Goal: Task Accomplishment & Management: Manage account settings

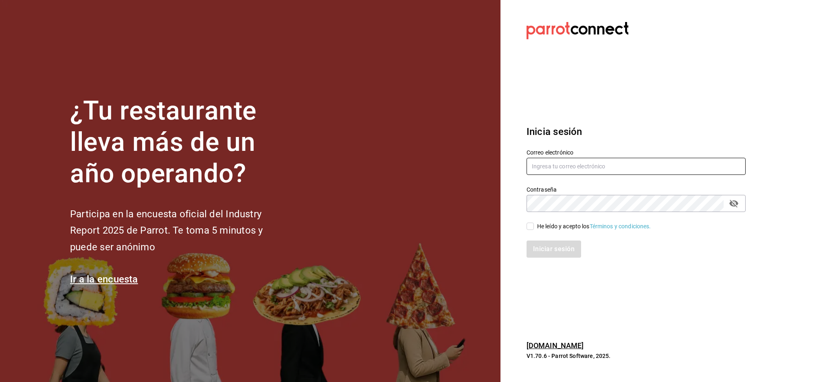
click at [613, 167] on input "text" at bounding box center [636, 166] width 219 height 17
click at [602, 172] on input "text" at bounding box center [636, 166] width 219 height 17
paste input "[EMAIL_ADDRESS][DOMAIN_NAME]"
click at [574, 169] on input "[EMAIL_ADDRESS][DOMAIN_NAME]" at bounding box center [636, 166] width 219 height 17
type input "[EMAIL_ADDRESS][DOMAIN_NAME]"
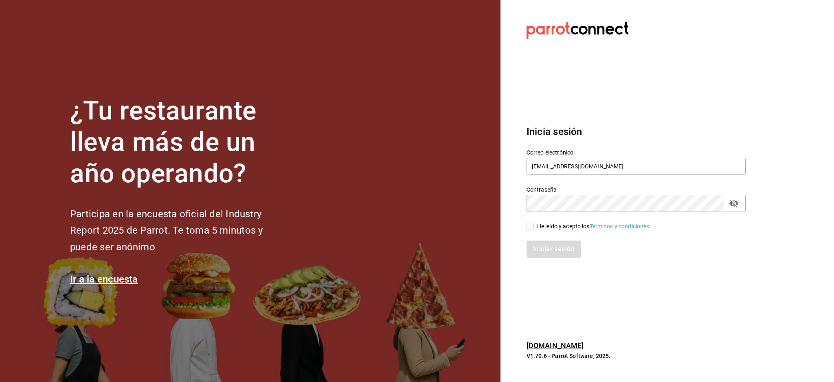
click at [574, 214] on div "He leído y acepto los Términos y condiciones." at bounding box center [631, 221] width 229 height 19
click at [561, 224] on div "He leído y acepto los Términos y condiciones." at bounding box center [594, 226] width 114 height 9
click at [534, 224] on input "He leído y acepto los Términos y condiciones." at bounding box center [530, 225] width 7 height 7
checkbox input "true"
click at [559, 252] on button "Iniciar sesión" at bounding box center [554, 248] width 55 height 17
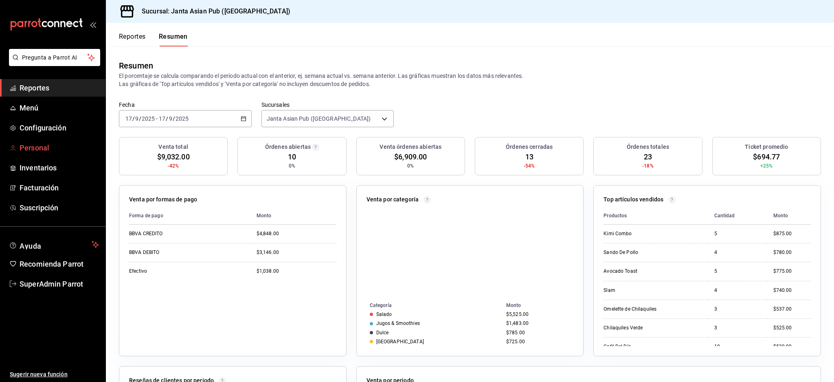
click at [15, 146] on icon "mailbox folders" at bounding box center [13, 148] width 7 height 7
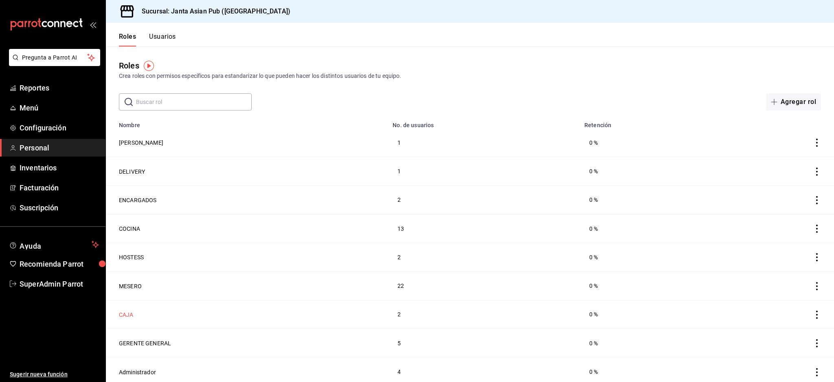
click at [128, 310] on button "CAJA" at bounding box center [126, 314] width 15 height 8
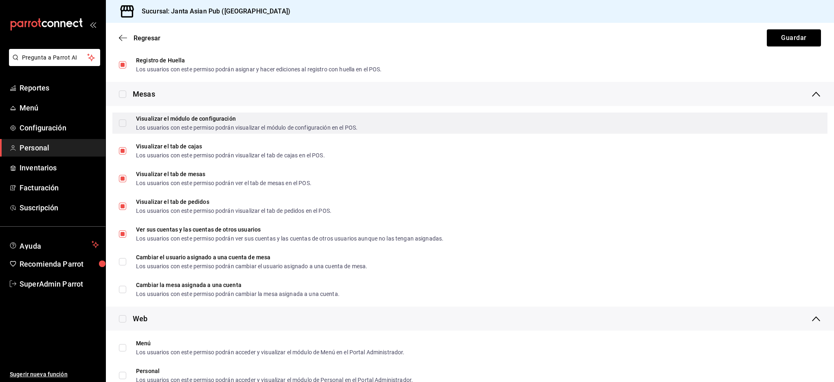
scroll to position [1010, 0]
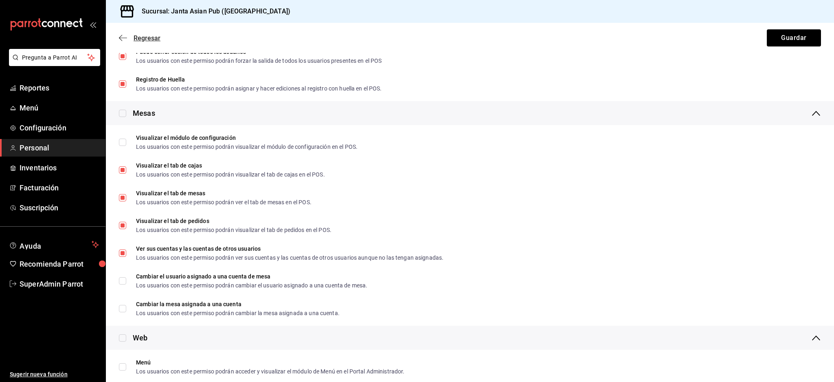
click at [124, 35] on icon "button" at bounding box center [123, 37] width 8 height 7
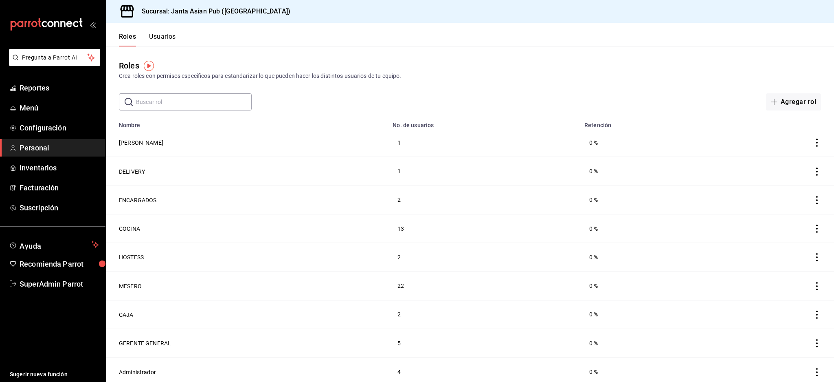
click at [164, 39] on button "Usuarios" at bounding box center [162, 40] width 27 height 14
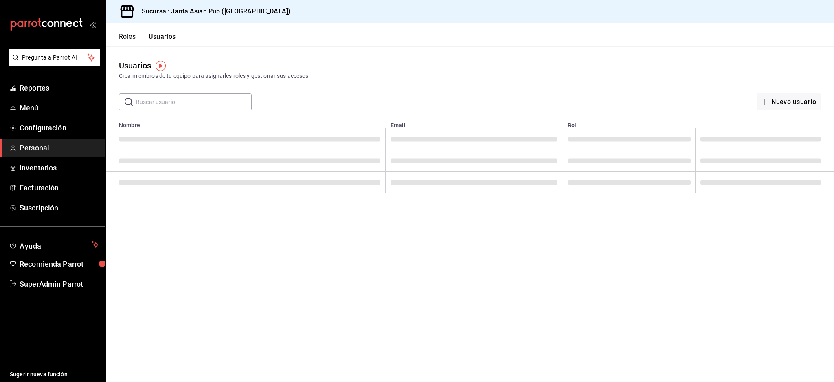
click at [119, 37] on button "Roles" at bounding box center [127, 40] width 17 height 14
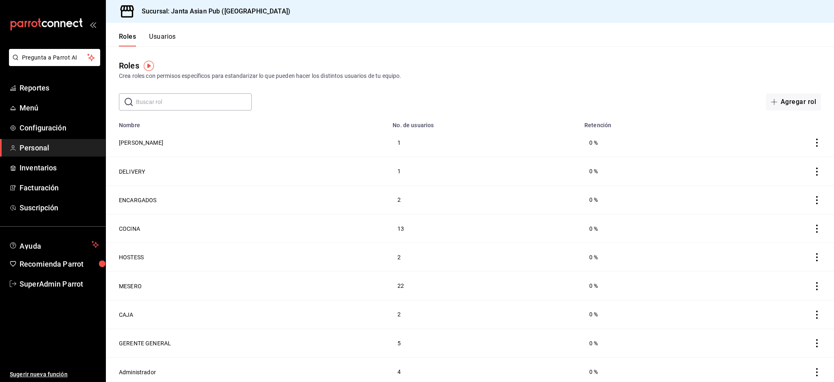
click at [166, 38] on button "Usuarios" at bounding box center [162, 40] width 27 height 14
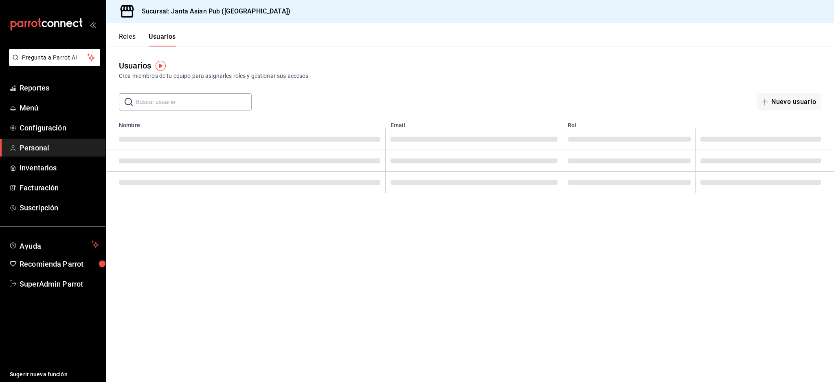
click at [138, 35] on div "Roles Usuarios" at bounding box center [147, 40] width 57 height 14
click at [133, 35] on button "Roles" at bounding box center [127, 40] width 17 height 14
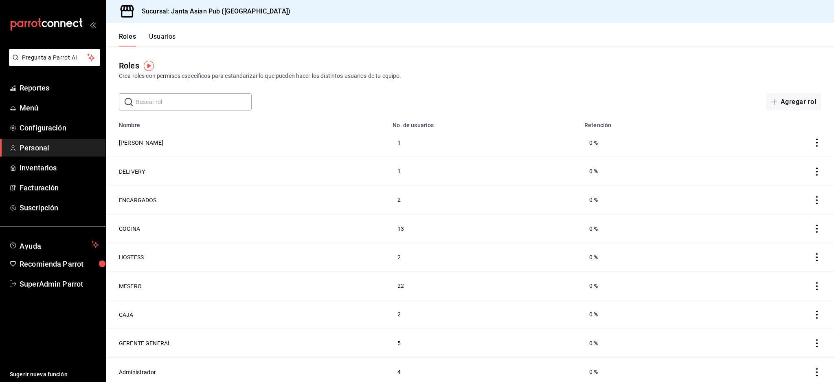
click at [166, 36] on button "Usuarios" at bounding box center [162, 40] width 27 height 14
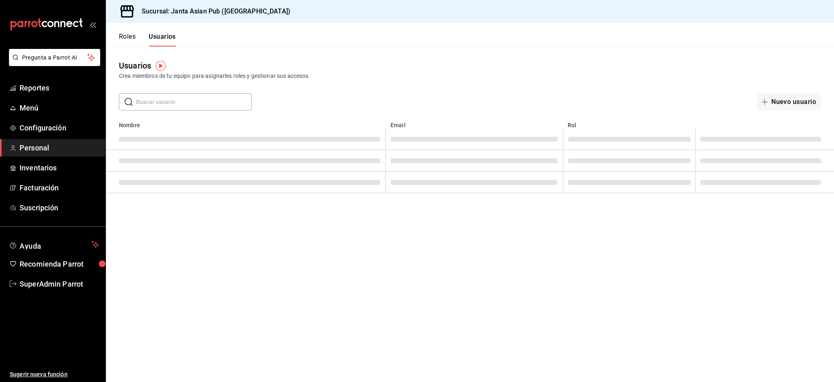
click at [304, 48] on div "Usuarios Crea miembros de tu equipo para asignarles roles y gestionar sus acces…" at bounding box center [470, 78] width 728 height 64
click at [111, 32] on div "Roles Usuarios" at bounding box center [141, 35] width 70 height 24
click at [126, 31] on div "Roles Usuarios" at bounding box center [141, 35] width 70 height 24
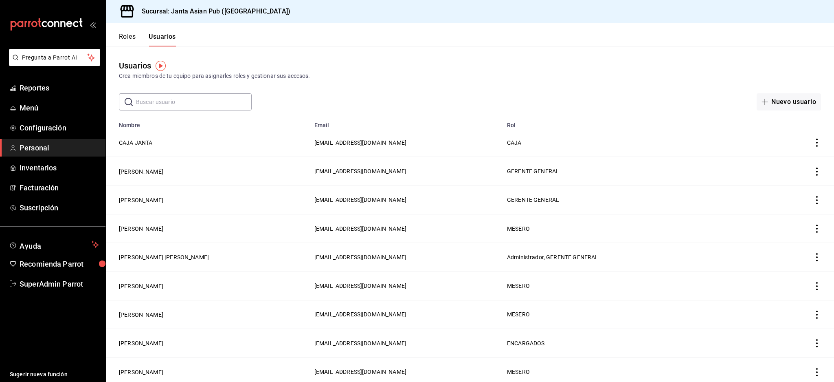
click at [126, 37] on button "Roles" at bounding box center [127, 40] width 17 height 14
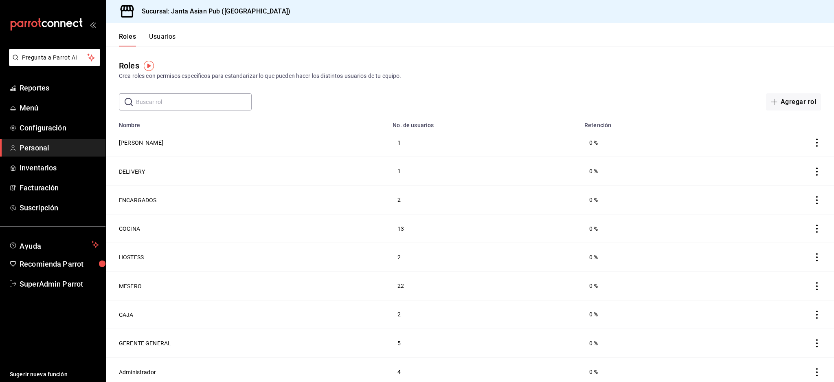
click at [165, 39] on button "Usuarios" at bounding box center [162, 40] width 27 height 14
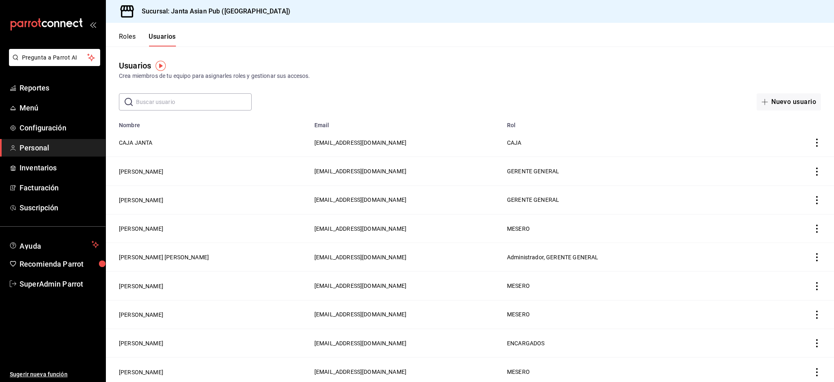
click at [176, 105] on input "text" at bounding box center [194, 102] width 116 height 16
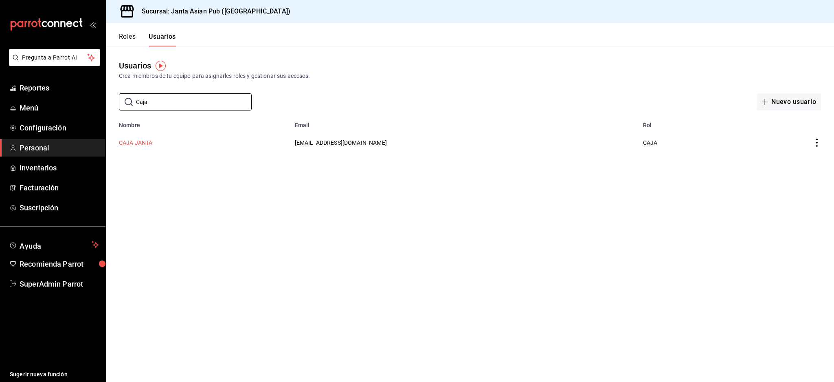
type input "Caja"
click at [144, 140] on button "CAJA JANTA" at bounding box center [136, 143] width 34 height 8
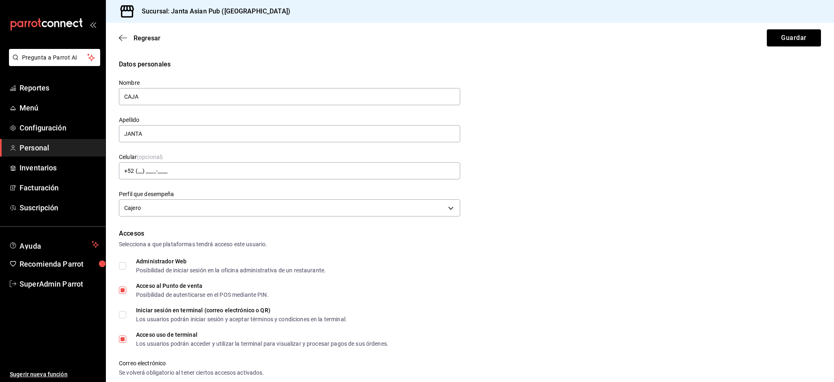
scroll to position [296, 0]
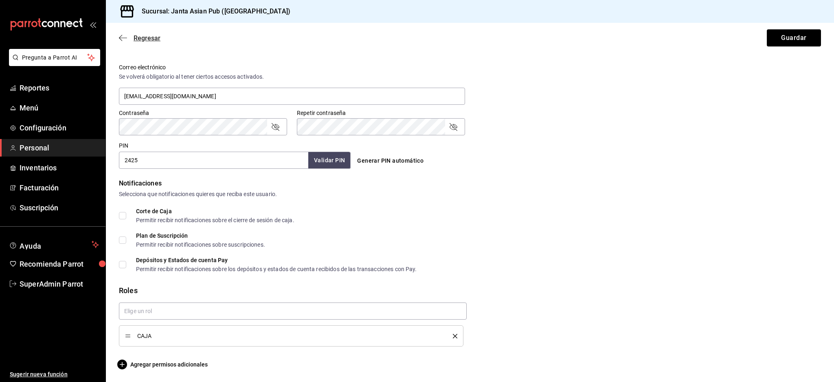
click at [123, 38] on icon "button" at bounding box center [123, 37] width 8 height 7
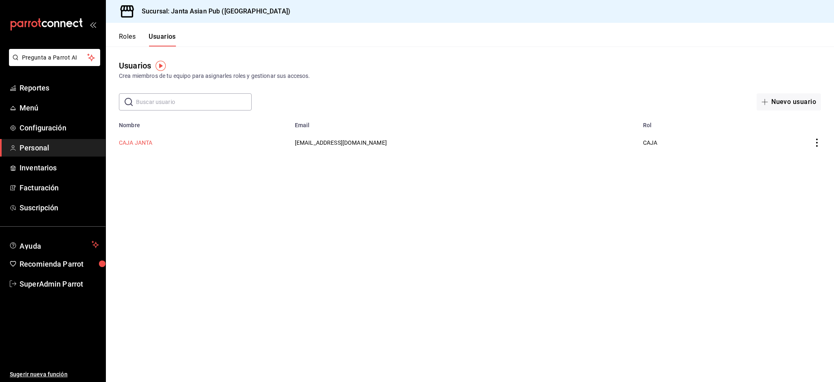
click at [133, 142] on button "CAJA JANTA" at bounding box center [136, 143] width 34 height 8
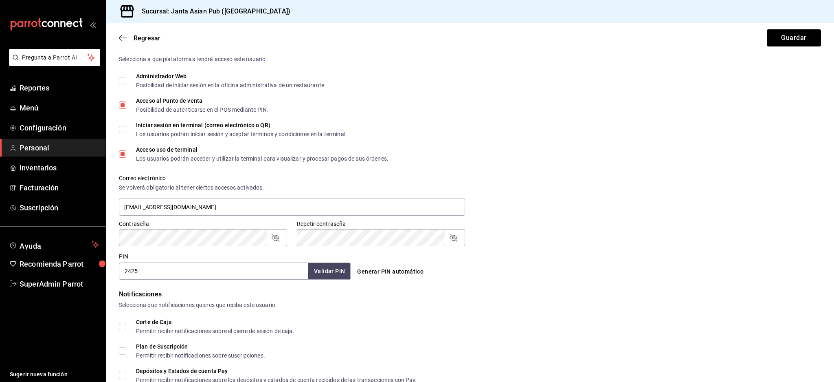
scroll to position [296, 0]
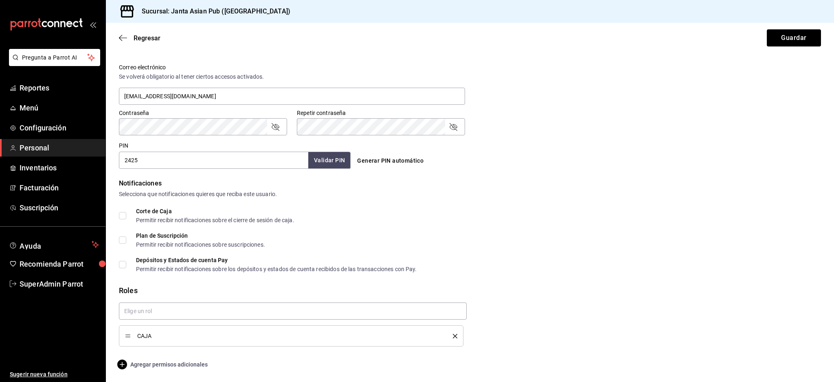
click at [166, 362] on span "Agregar permisos adicionales" at bounding box center [163, 364] width 89 height 10
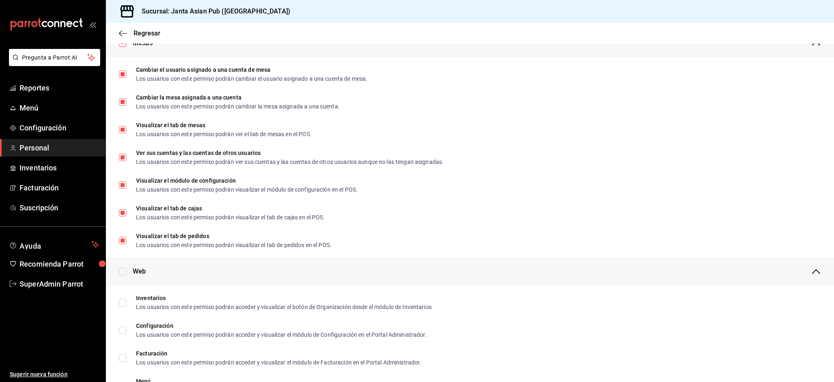
scroll to position [79, 0]
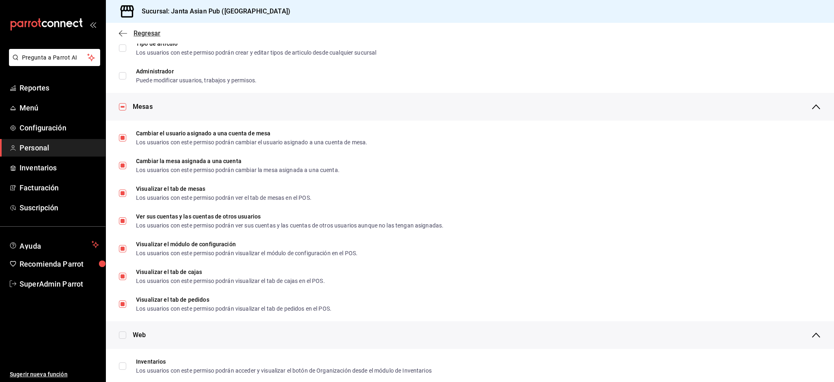
click at [127, 30] on icon "button" at bounding box center [123, 33] width 8 height 7
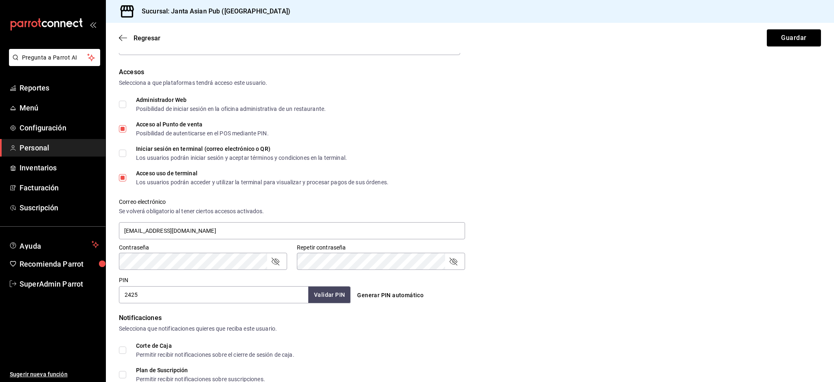
scroll to position [296, 0]
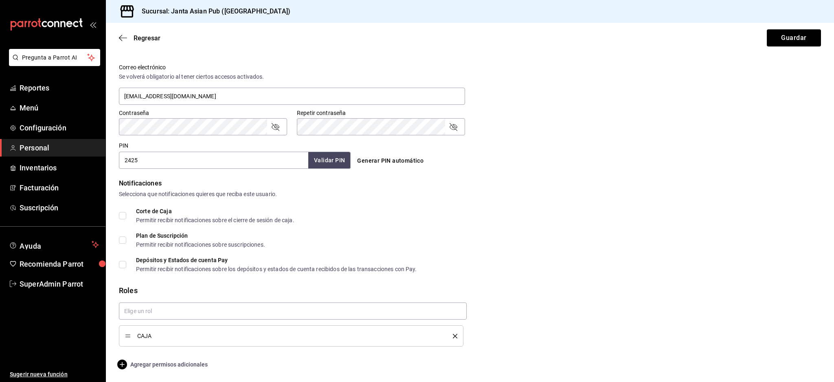
click at [180, 361] on span "Agregar permisos adicionales" at bounding box center [163, 364] width 89 height 10
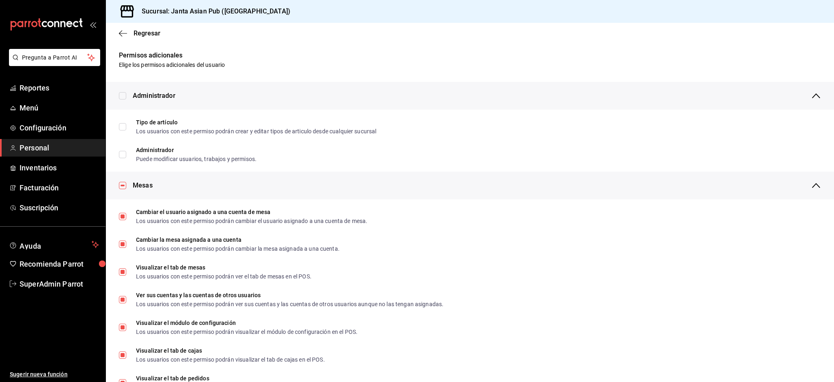
scroll to position [108, 0]
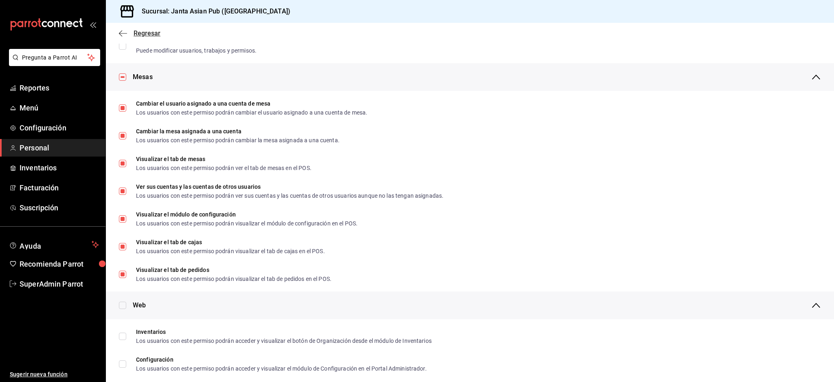
click at [124, 31] on icon "button" at bounding box center [123, 33] width 8 height 7
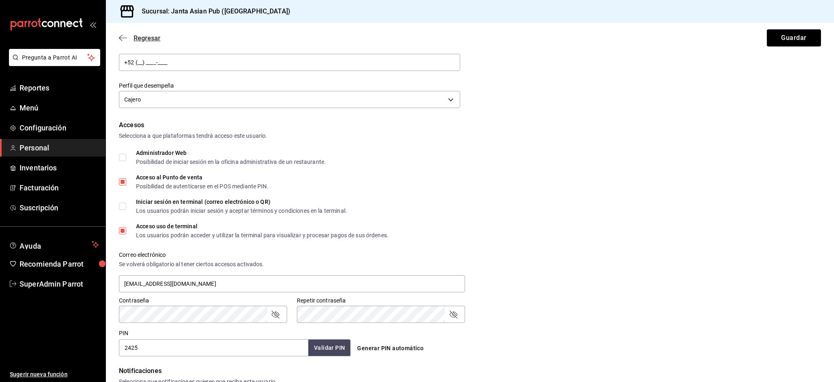
click at [124, 34] on span "Regresar" at bounding box center [140, 38] width 42 height 8
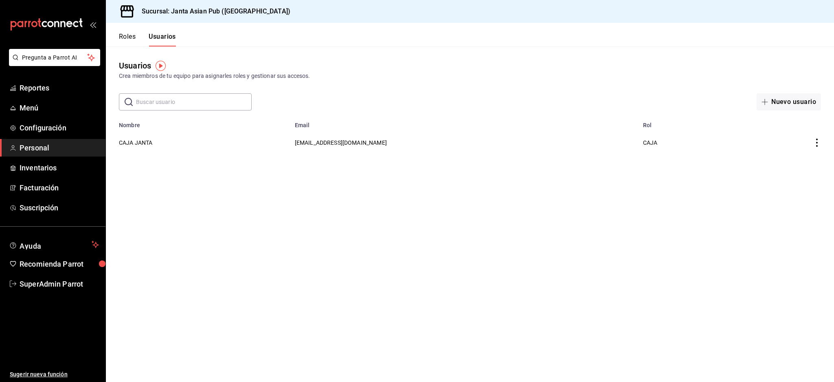
click at [133, 36] on button "Roles" at bounding box center [127, 40] width 17 height 14
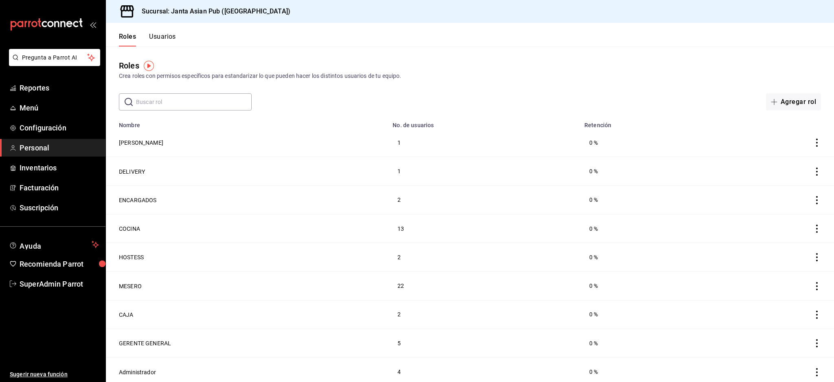
click at [27, 143] on span "Personal" at bounding box center [59, 147] width 79 height 11
click at [44, 150] on span "Personal" at bounding box center [59, 147] width 79 height 11
click at [164, 39] on button "Usuarios" at bounding box center [162, 40] width 27 height 14
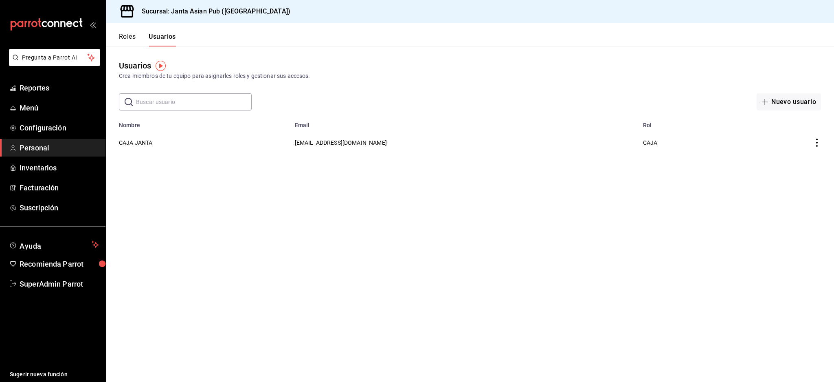
click at [189, 108] on input "text" at bounding box center [194, 102] width 116 height 16
click at [322, 31] on header "Roles Usuarios" at bounding box center [470, 35] width 728 height 24
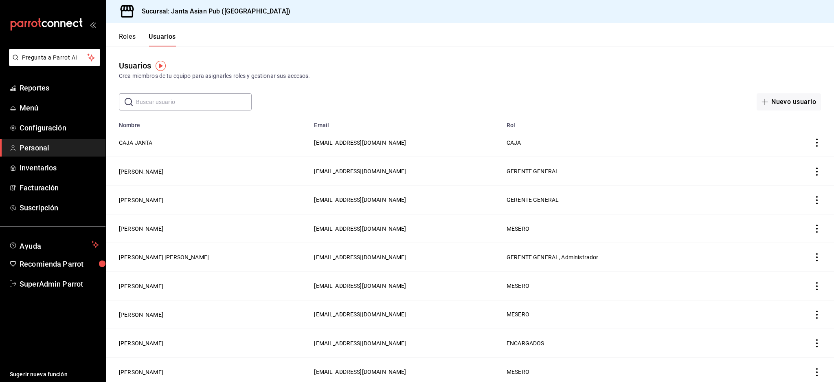
click at [127, 35] on button "Roles" at bounding box center [127, 40] width 17 height 14
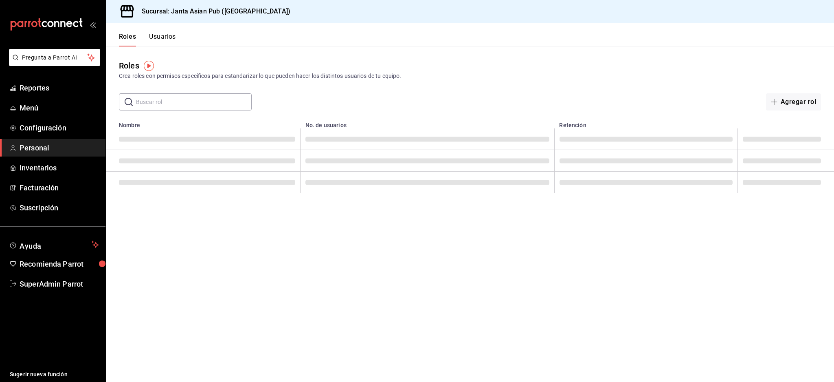
click at [167, 35] on button "Usuarios" at bounding box center [162, 40] width 27 height 14
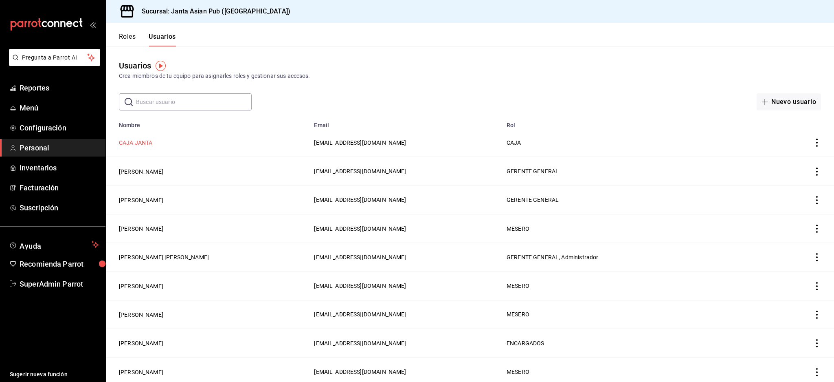
click at [147, 141] on button "CAJA JANTA" at bounding box center [136, 143] width 34 height 8
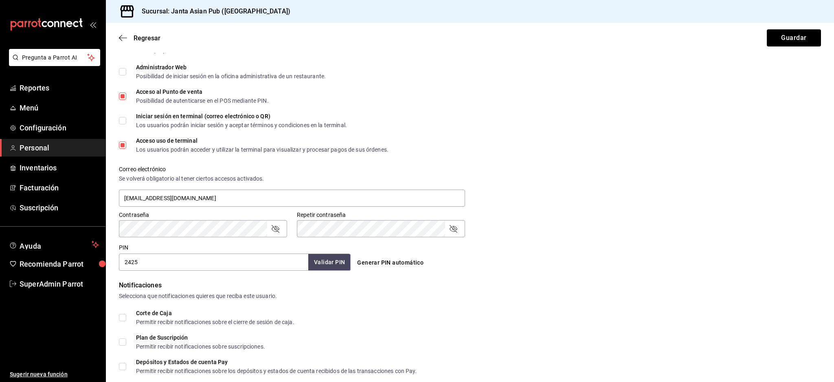
scroll to position [296, 0]
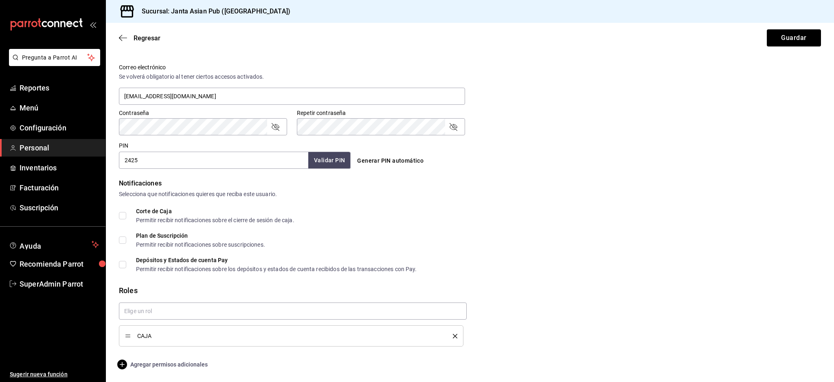
click at [144, 363] on span "Agregar permisos adicionales" at bounding box center [163, 364] width 89 height 10
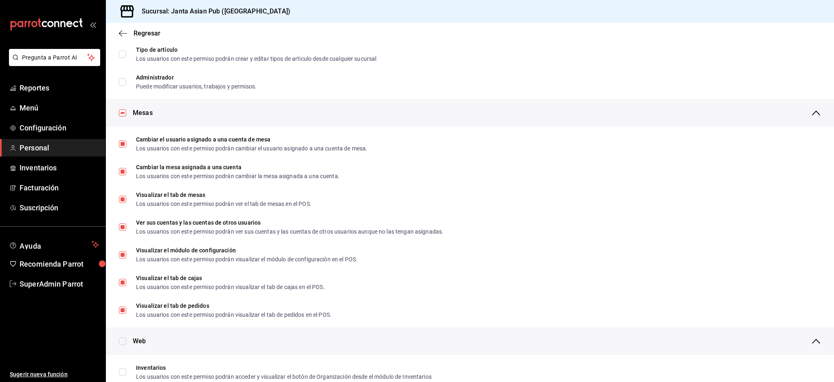
scroll to position [108, 0]
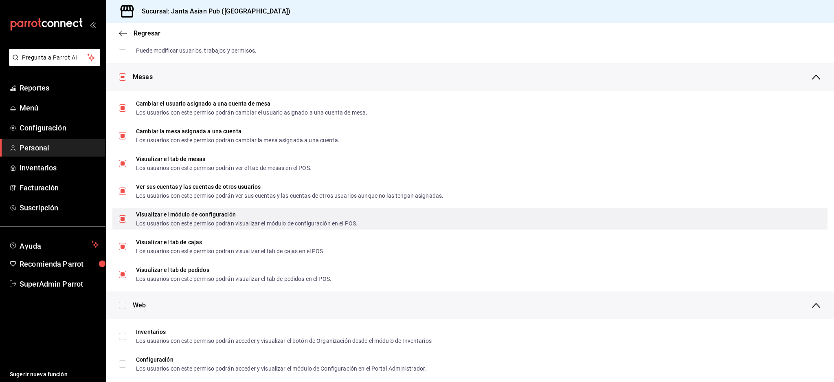
click at [124, 217] on input "Visualizar el módulo de configuración Los usuarios con este permiso podrán visu…" at bounding box center [122, 218] width 7 height 7
checkbox input "false"
click at [124, 217] on input "Visualizar el módulo de configuración Los usuarios con este permiso podrán visu…" at bounding box center [122, 218] width 7 height 7
checkbox input "true"
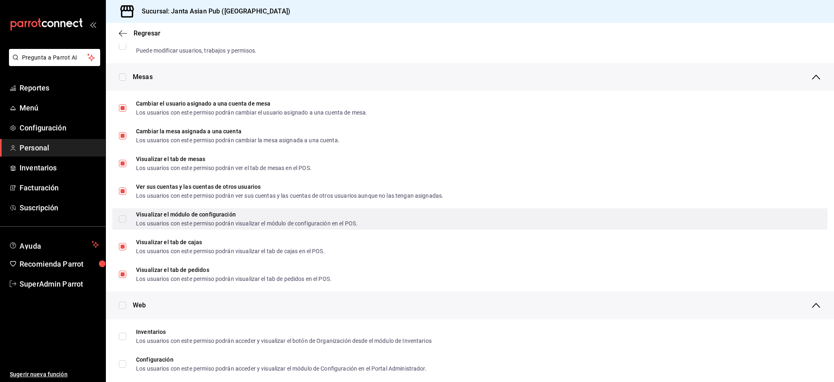
checkbox input "true"
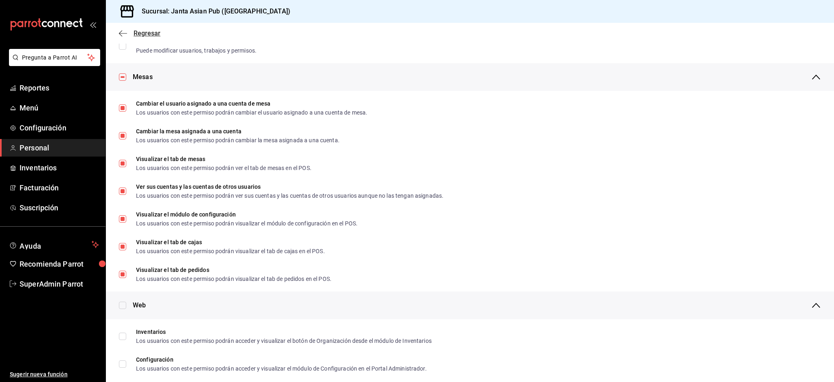
click at [125, 31] on icon "button" at bounding box center [123, 33] width 8 height 7
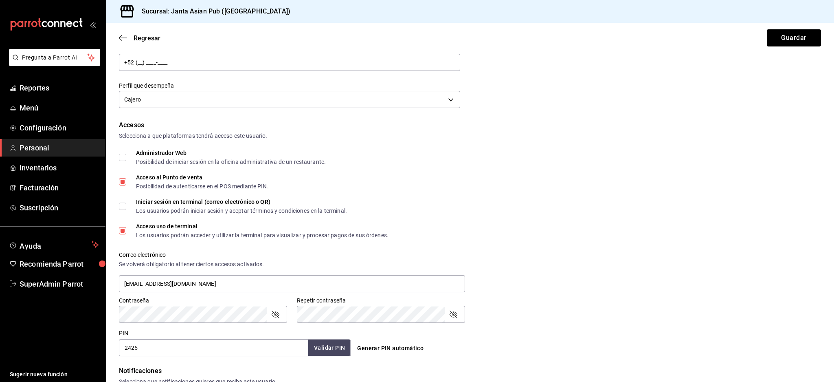
click at [118, 39] on div "Regresar Guardar" at bounding box center [470, 38] width 728 height 30
click at [125, 38] on icon "button" at bounding box center [123, 37] width 8 height 7
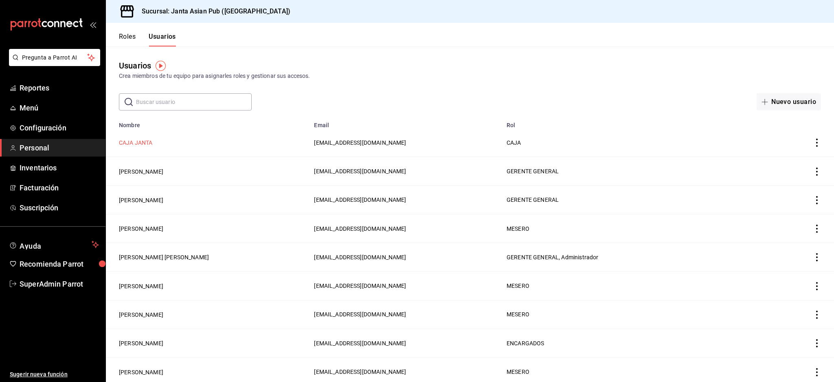
click at [148, 140] on button "CAJA JANTA" at bounding box center [136, 143] width 34 height 8
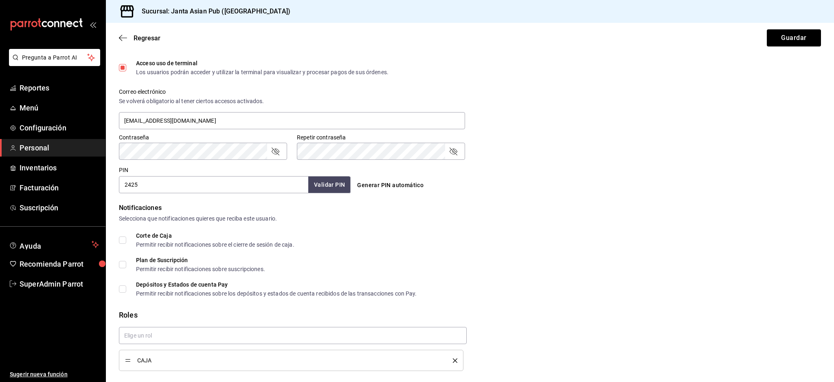
scroll to position [296, 0]
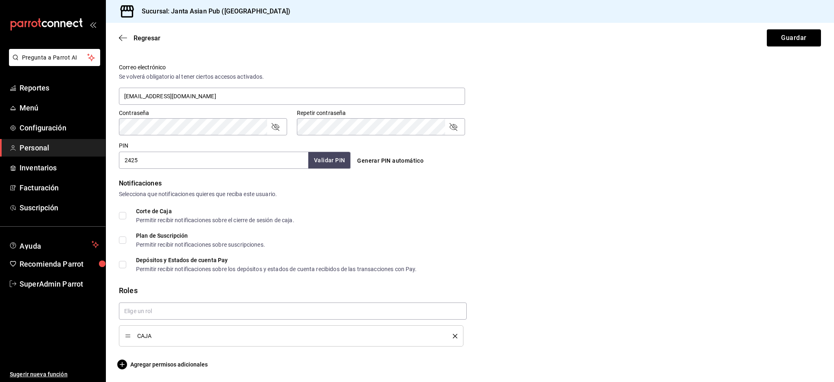
click at [453, 335] on li "CAJA" at bounding box center [291, 335] width 345 height 21
click at [453, 335] on icon "delete" at bounding box center [455, 336] width 4 height 4
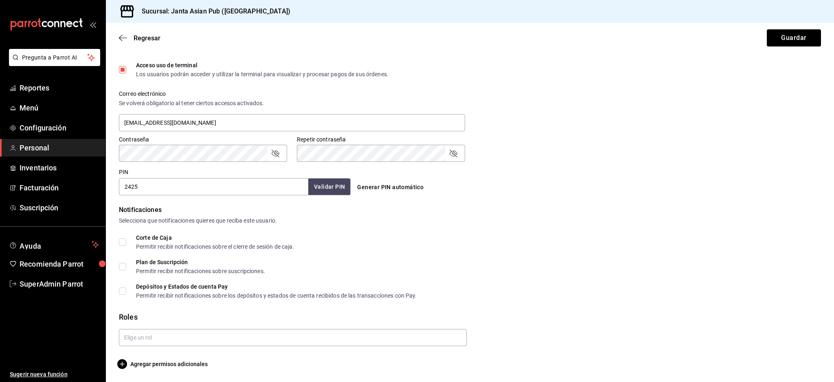
scroll to position [269, 0]
click at [792, 33] on button "Guardar" at bounding box center [794, 37] width 54 height 17
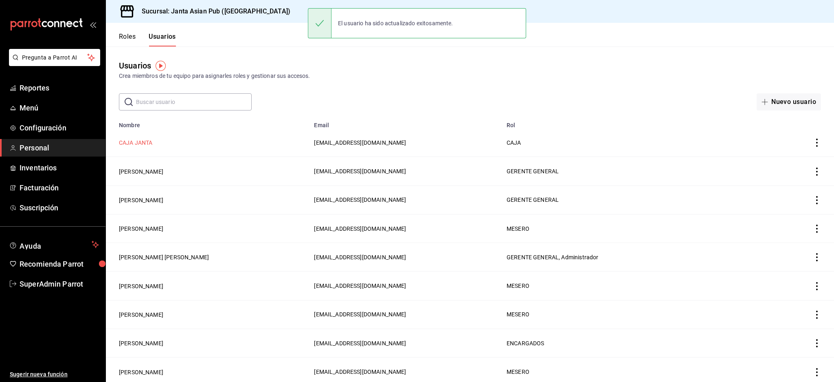
click at [137, 139] on button "CAJA JANTA" at bounding box center [136, 143] width 34 height 8
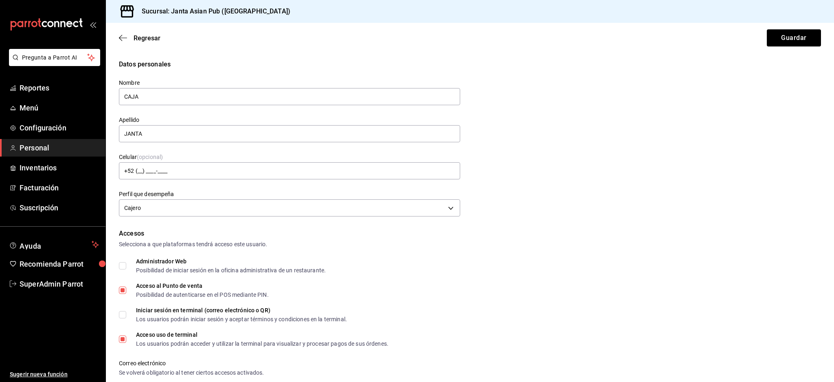
scroll to position [269, 0]
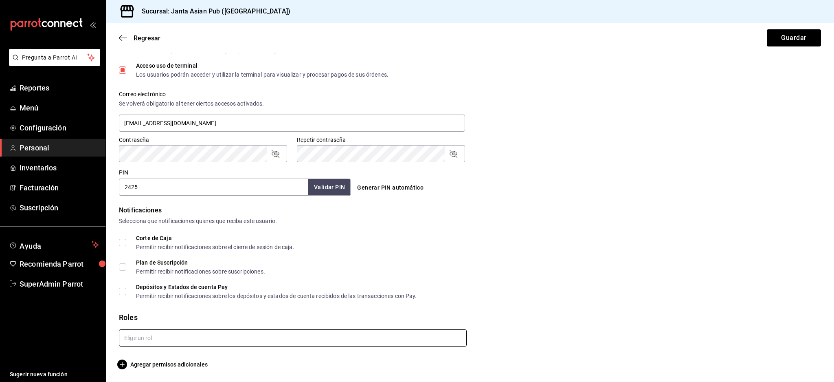
click at [226, 333] on input "text" at bounding box center [293, 337] width 348 height 17
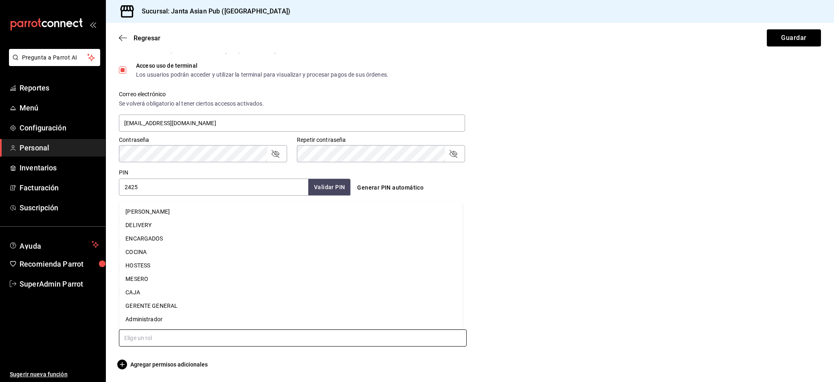
click at [184, 291] on li "CAJA" at bounding box center [291, 292] width 344 height 13
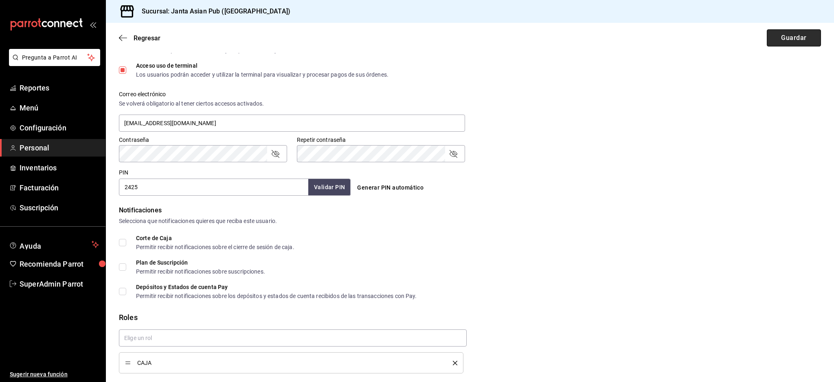
click at [803, 39] on button "Guardar" at bounding box center [794, 37] width 54 height 17
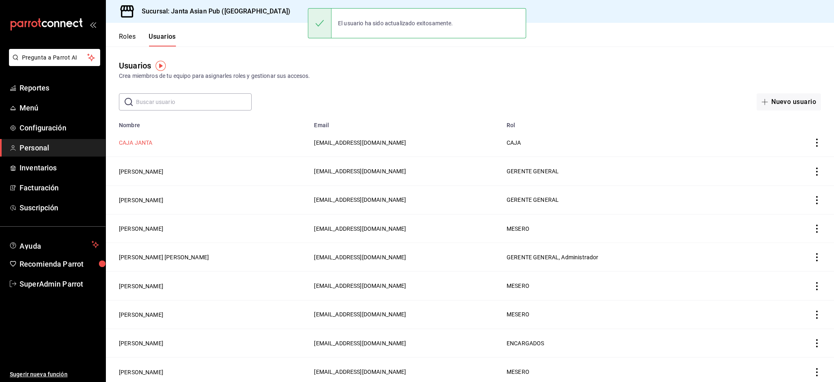
click at [138, 140] on button "CAJA JANTA" at bounding box center [136, 143] width 34 height 8
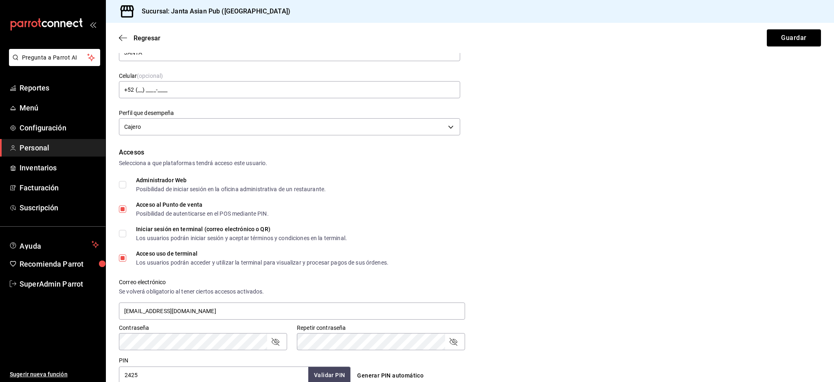
scroll to position [296, 0]
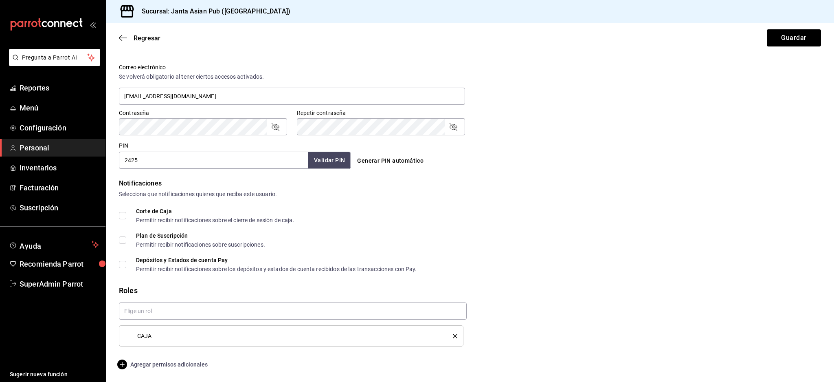
click at [166, 364] on span "Agregar permisos adicionales" at bounding box center [163, 364] width 89 height 10
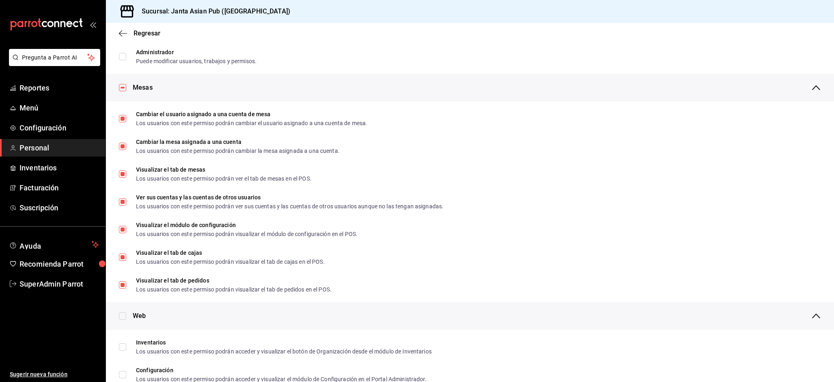
scroll to position [163, 0]
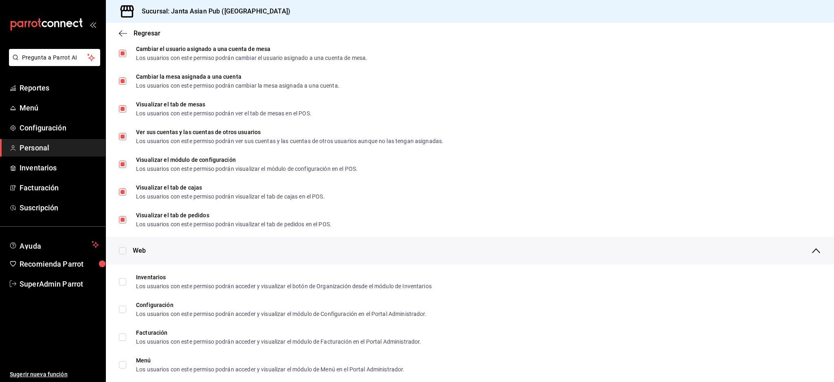
click at [114, 33] on div "Regresar" at bounding box center [470, 33] width 728 height 21
click at [128, 30] on span "Regresar" at bounding box center [140, 33] width 42 height 8
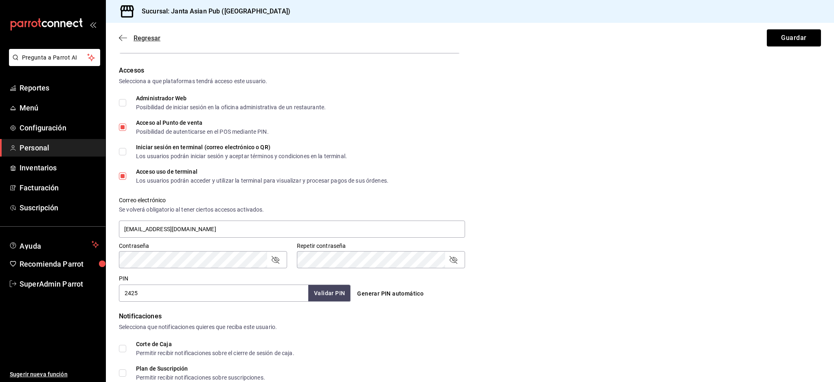
click at [126, 37] on icon "button" at bounding box center [123, 37] width 8 height 7
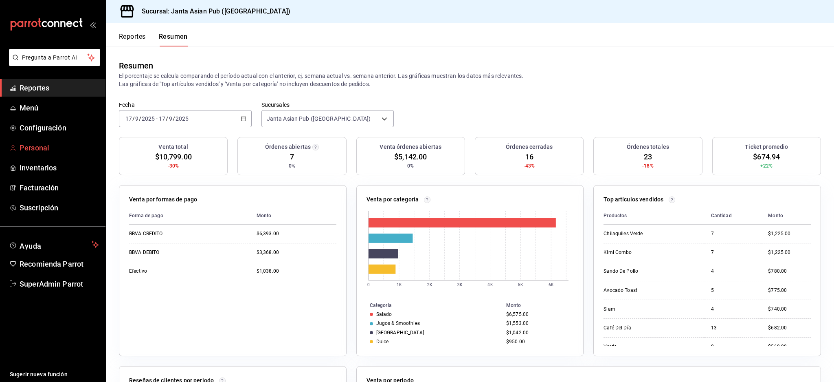
click at [48, 150] on span "Personal" at bounding box center [59, 147] width 79 height 11
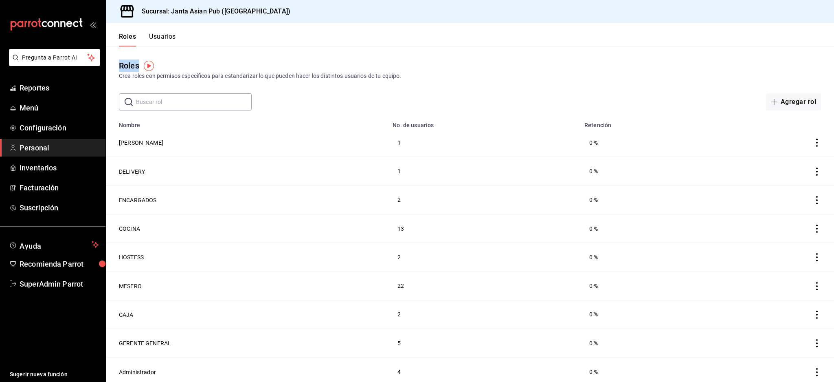
click at [172, 44] on div "Roles Usuarios Roles Crea roles con permisos específicos para estandarizar lo q…" at bounding box center [470, 202] width 728 height 359
click at [171, 43] on button "Usuarios" at bounding box center [162, 40] width 27 height 14
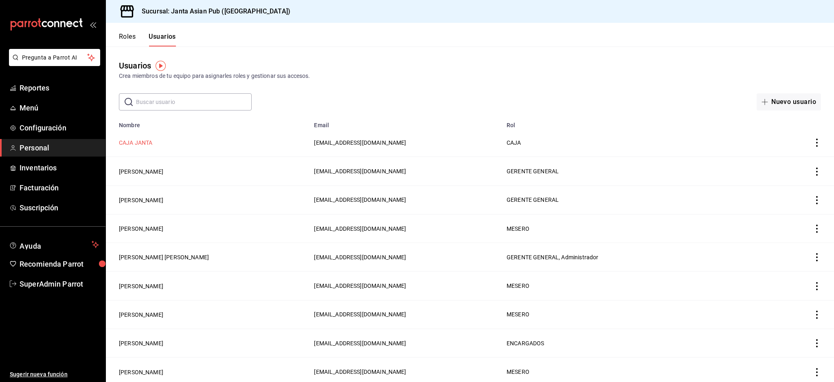
click at [138, 144] on button "CAJA JANTA" at bounding box center [136, 143] width 34 height 8
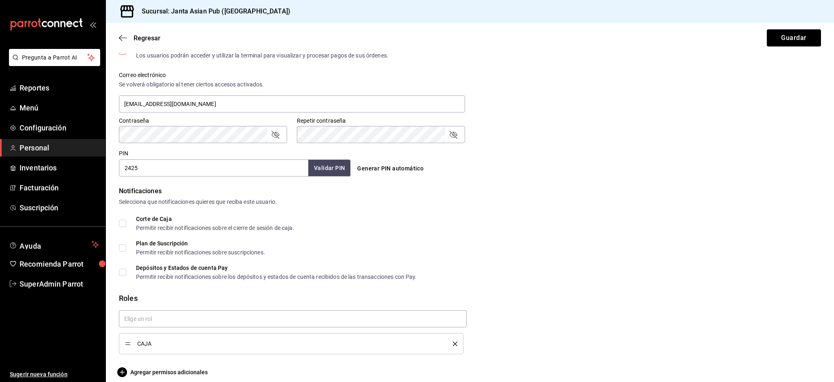
scroll to position [296, 0]
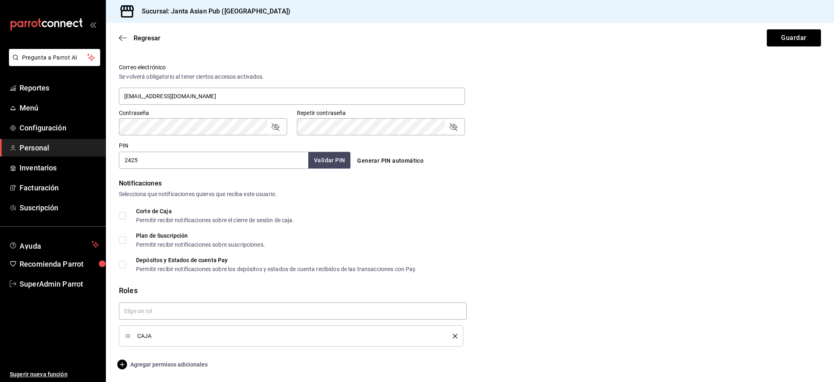
click at [145, 361] on span "Agregar permisos adicionales" at bounding box center [163, 364] width 89 height 10
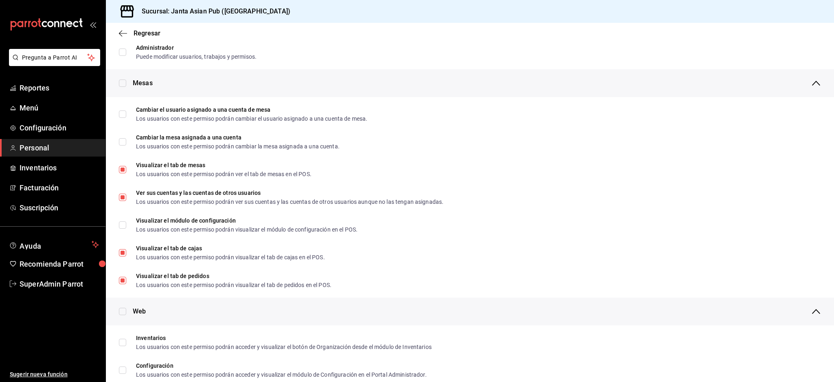
scroll to position [108, 0]
